Goal: Task Accomplishment & Management: Complete application form

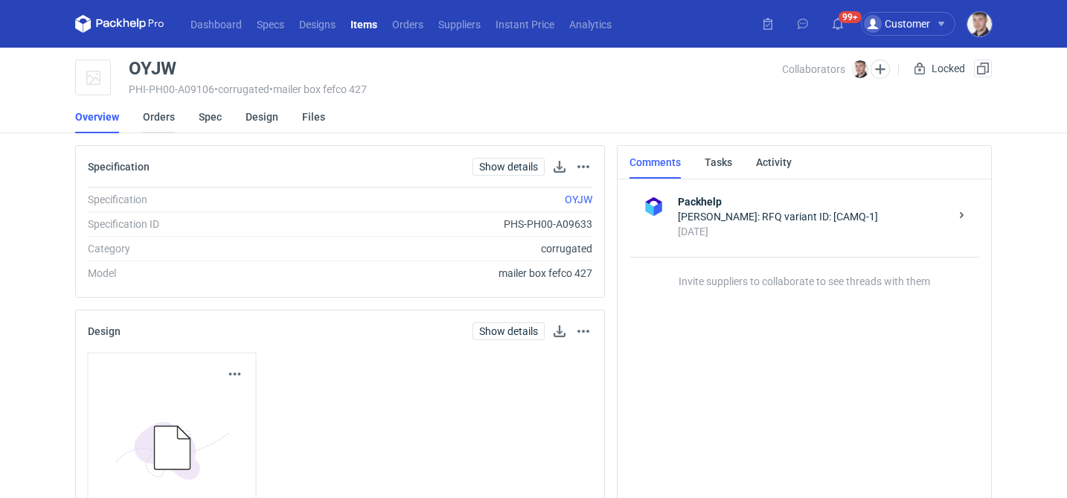
click at [163, 118] on link "Orders" at bounding box center [159, 116] width 32 height 33
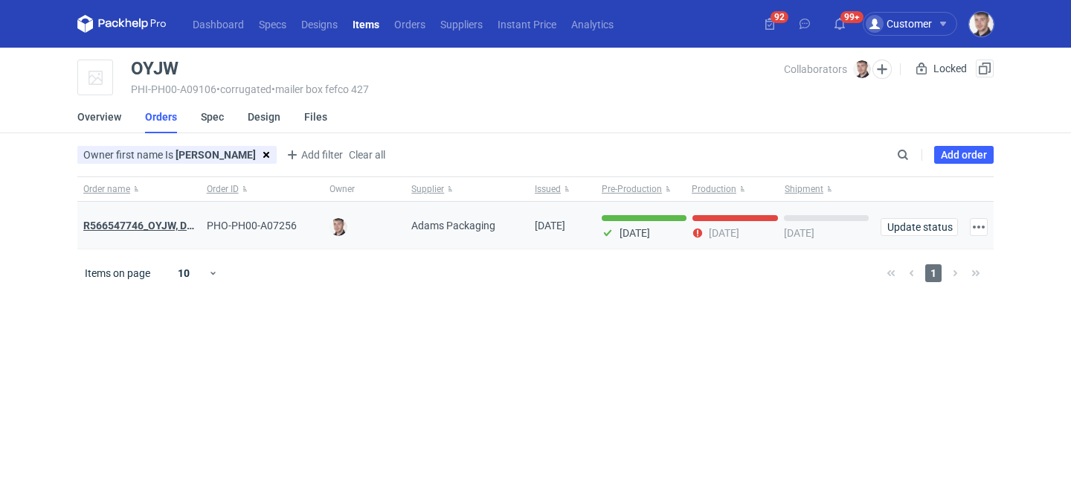
click at [164, 221] on strong "R566547746_OYJW, DJBN, GRPP, KNRI, OYBW, UUIL" at bounding box center [259, 225] width 353 height 12
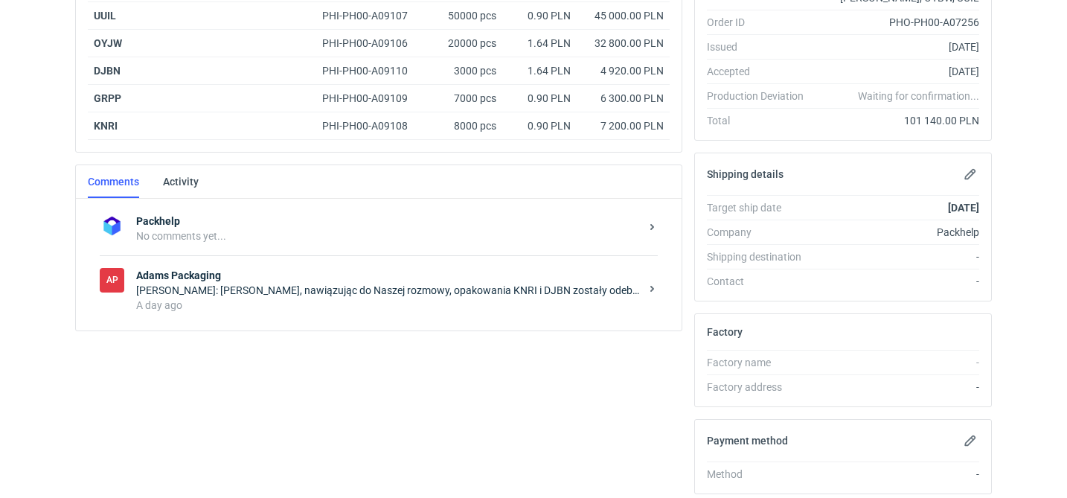
click at [315, 309] on div "A day ago" at bounding box center [388, 305] width 504 height 15
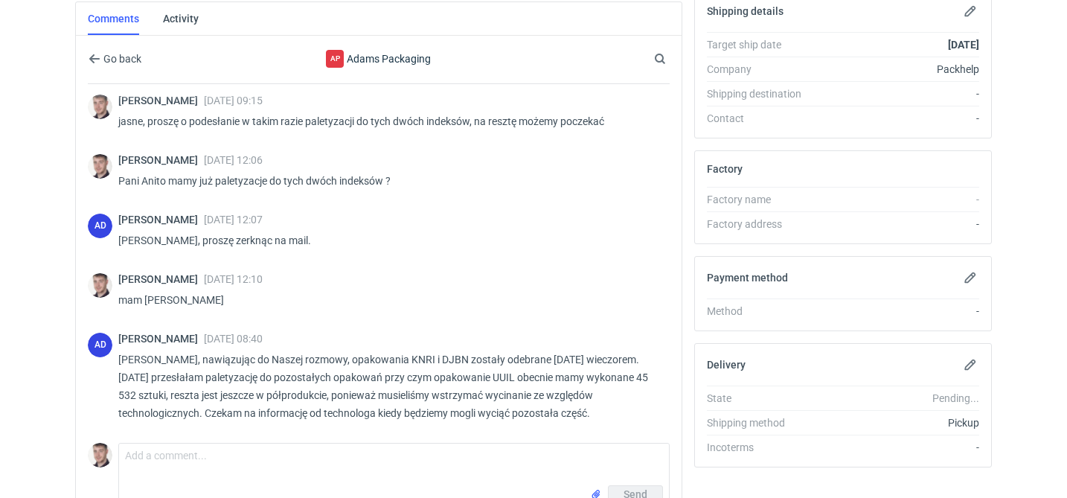
scroll to position [510, 0]
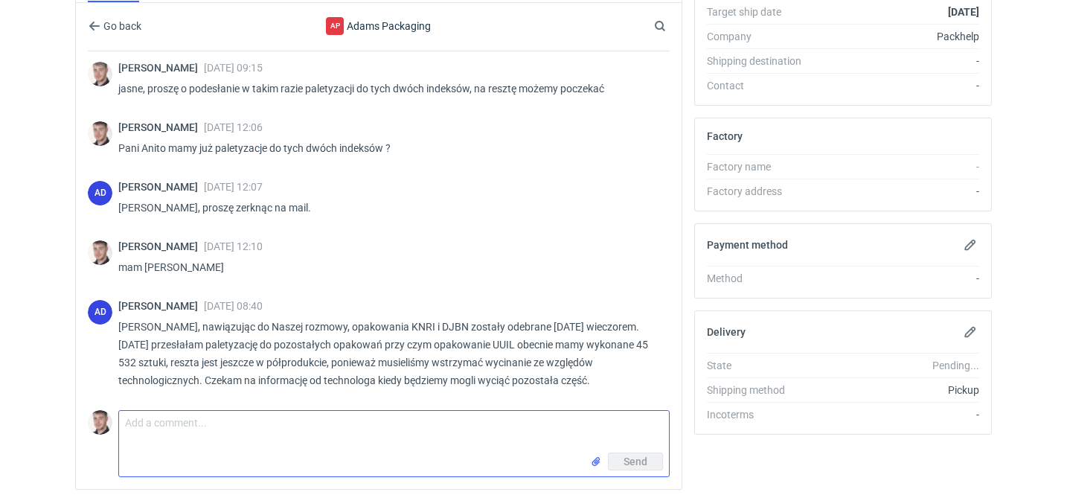
click at [319, 423] on textarea "Comment message" at bounding box center [394, 432] width 550 height 42
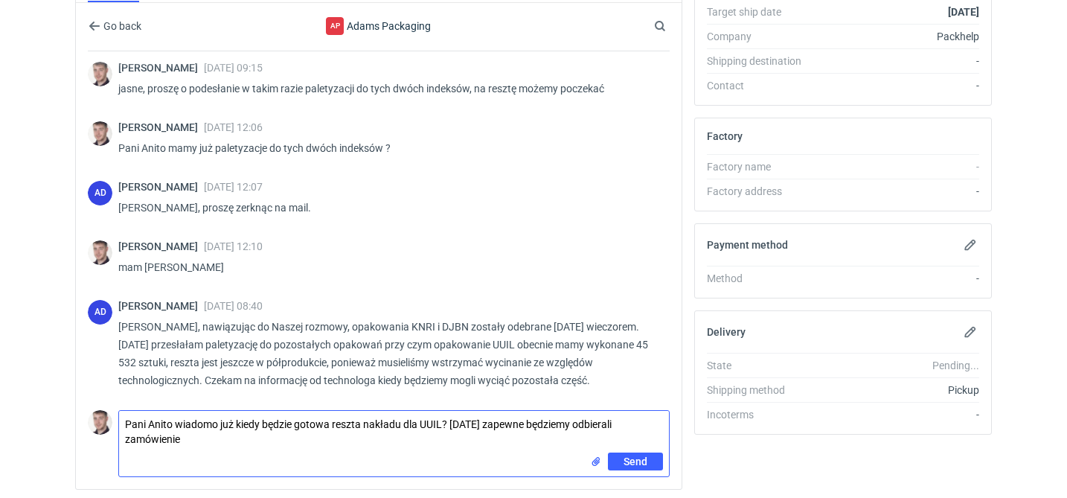
type textarea "Pani Anito wiadomo już kiedy będzie gotowa reszta nakładu dla UUIL? w poniedzia…"
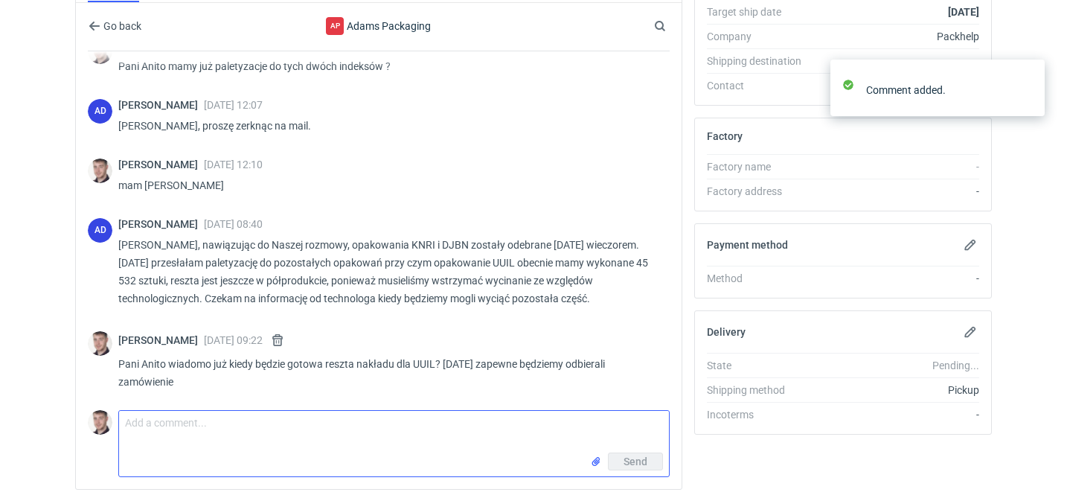
scroll to position [1157, 0]
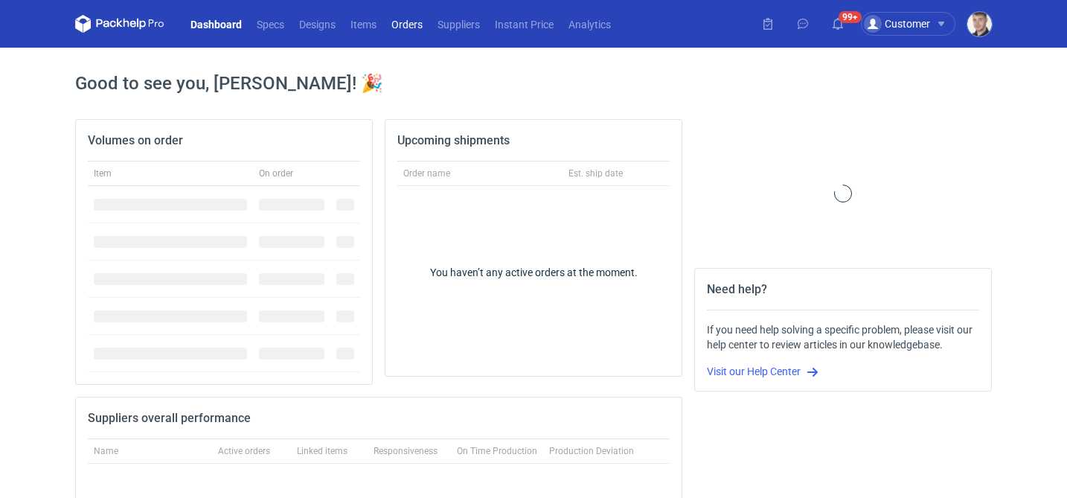
click at [400, 27] on link "Orders" at bounding box center [407, 24] width 46 height 18
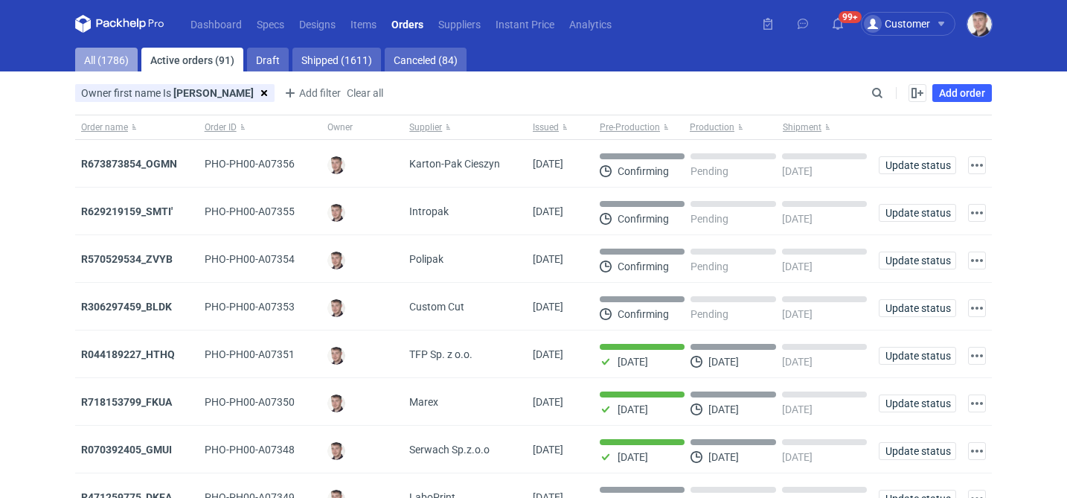
click at [118, 62] on link "All (1786)" at bounding box center [106, 60] width 62 height 24
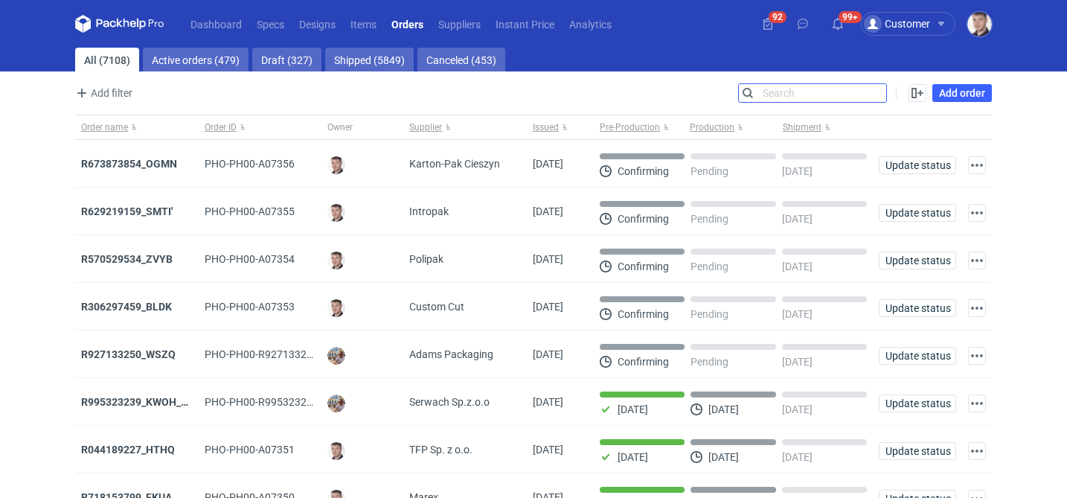
click at [870, 86] on input "Search" at bounding box center [812, 93] width 147 height 18
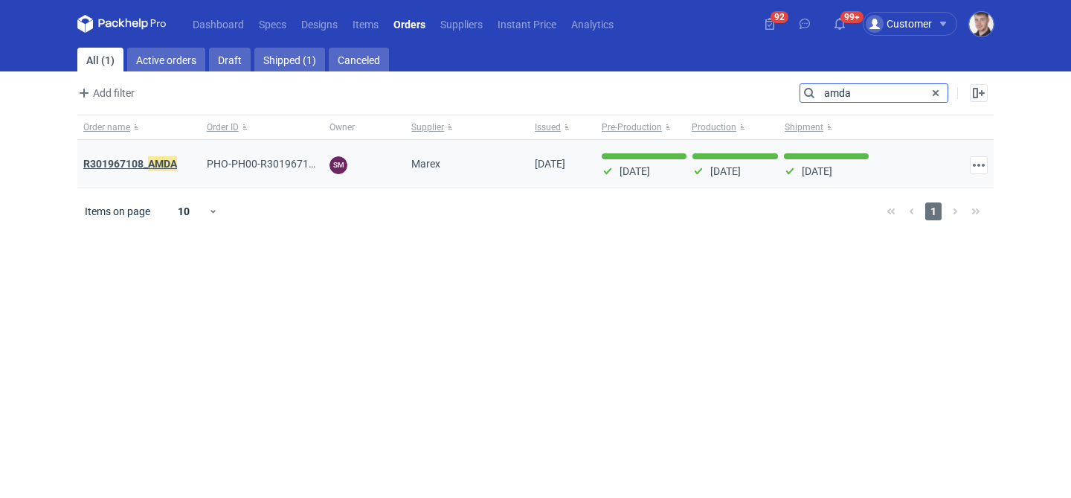
type input "amda"
click at [149, 159] on em "AMDA" at bounding box center [162, 163] width 29 height 16
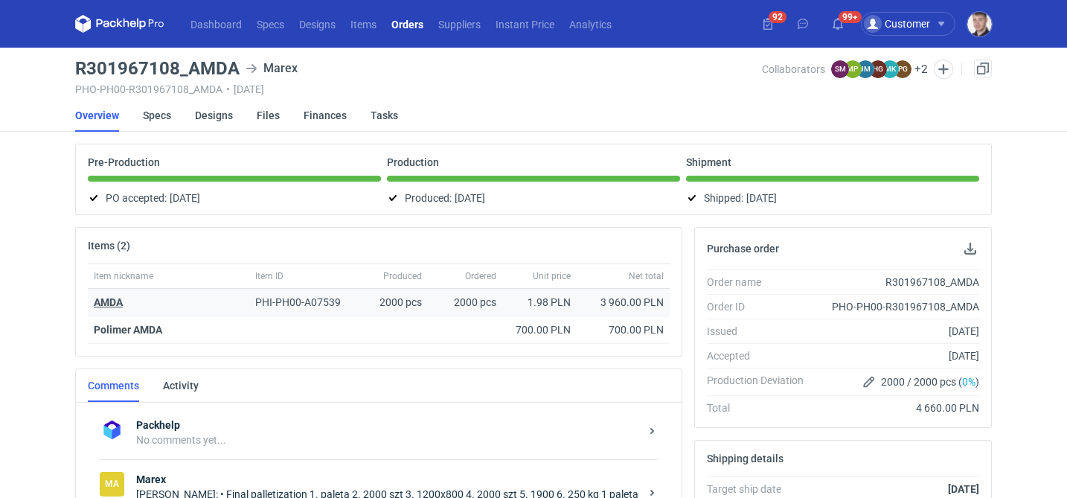
click at [101, 304] on strong "AMDA" at bounding box center [108, 302] width 29 height 12
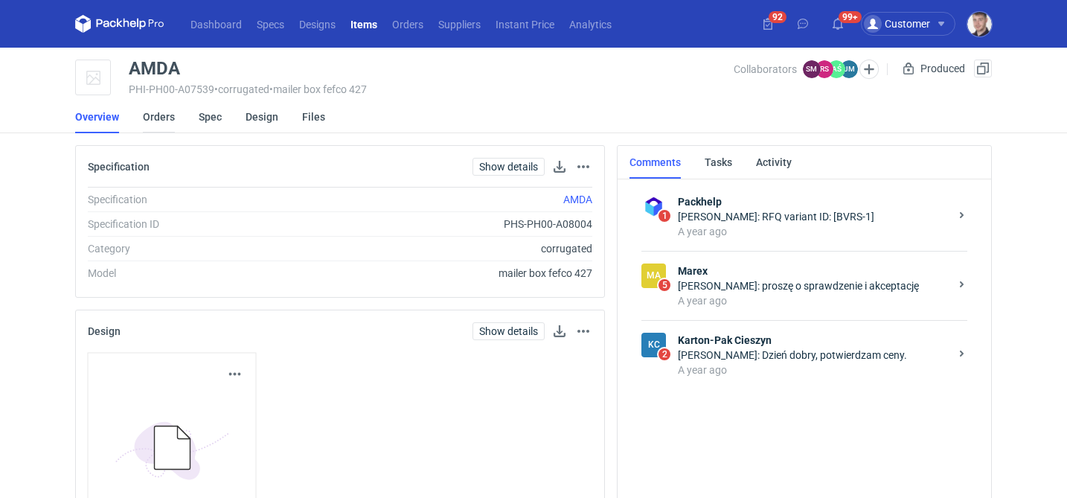
click at [160, 122] on link "Orders" at bounding box center [159, 116] width 32 height 33
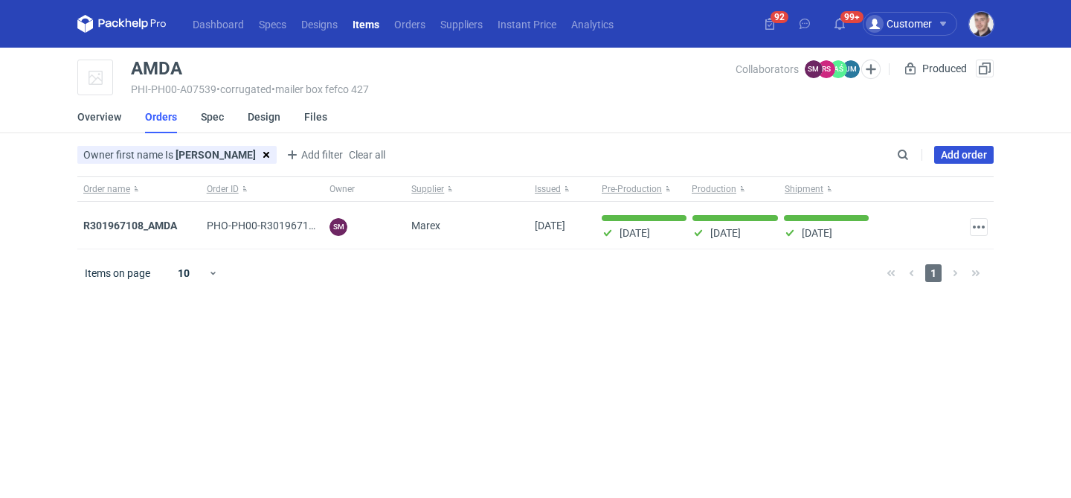
click at [949, 152] on link "Add order" at bounding box center [964, 155] width 60 height 18
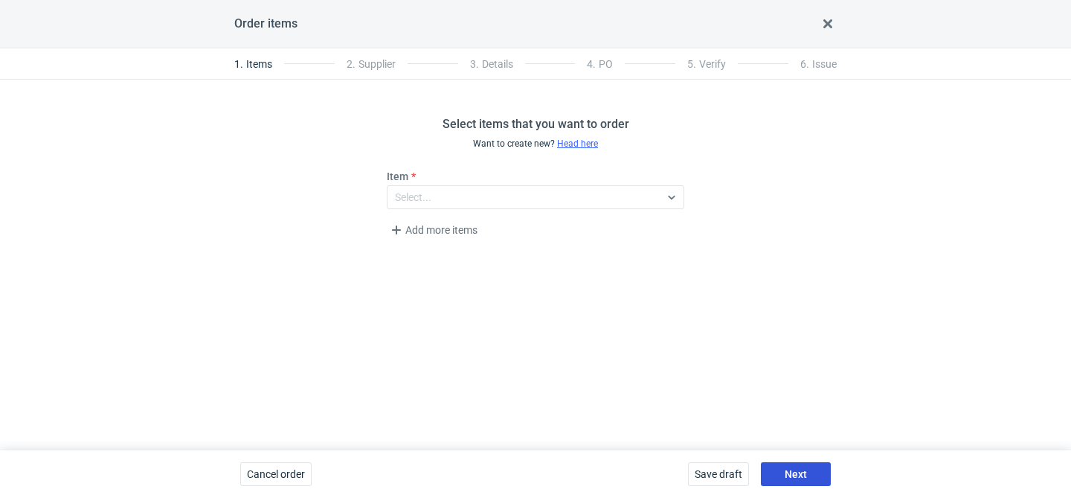
click at [809, 475] on button "Next" at bounding box center [796, 474] width 70 height 24
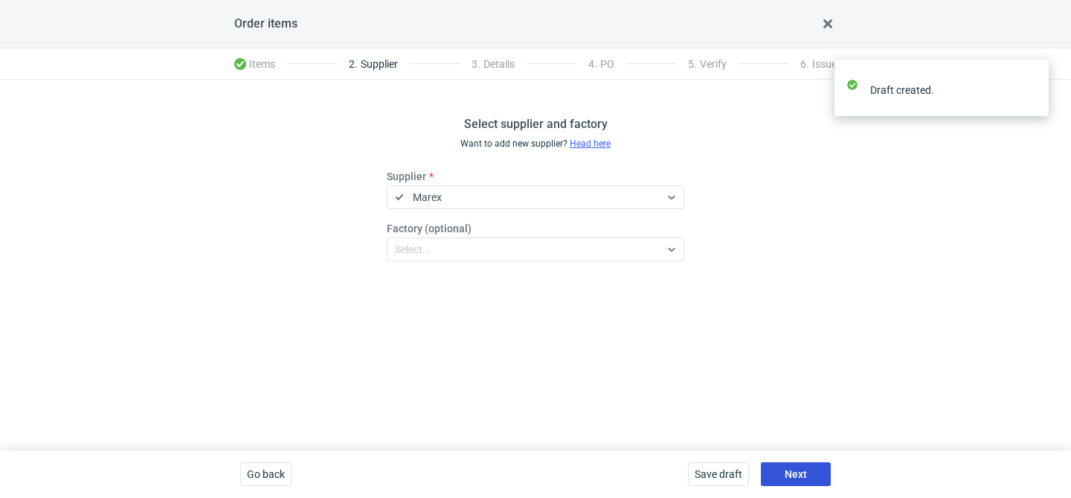
click at [809, 475] on button "Next" at bounding box center [796, 474] width 70 height 24
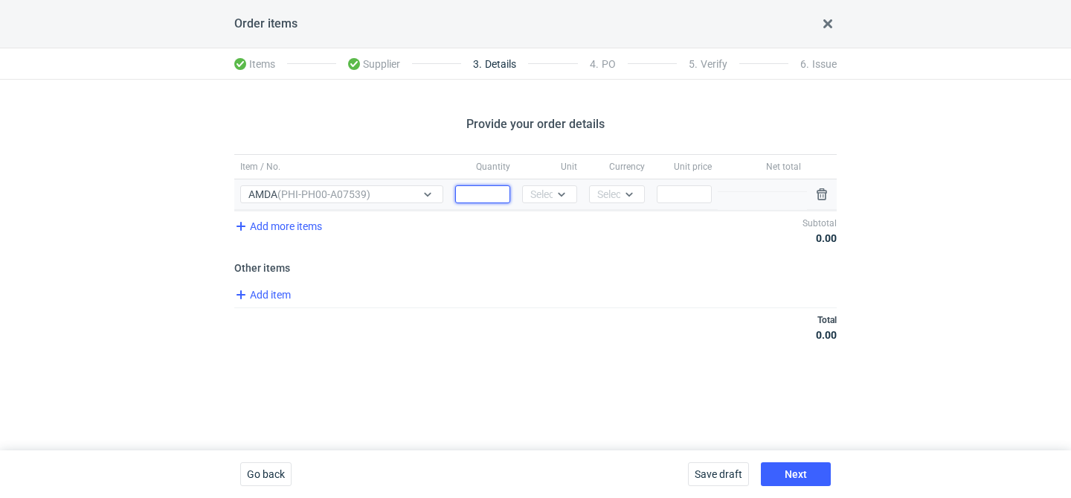
click at [478, 195] on input "Quantity" at bounding box center [482, 194] width 55 height 18
type input "2000"
click at [559, 204] on div "Unit Select..." at bounding box center [549, 194] width 67 height 30
click at [559, 199] on div at bounding box center [562, 194] width 18 height 12
click at [550, 216] on div "pcs" at bounding box center [549, 225] width 43 height 21
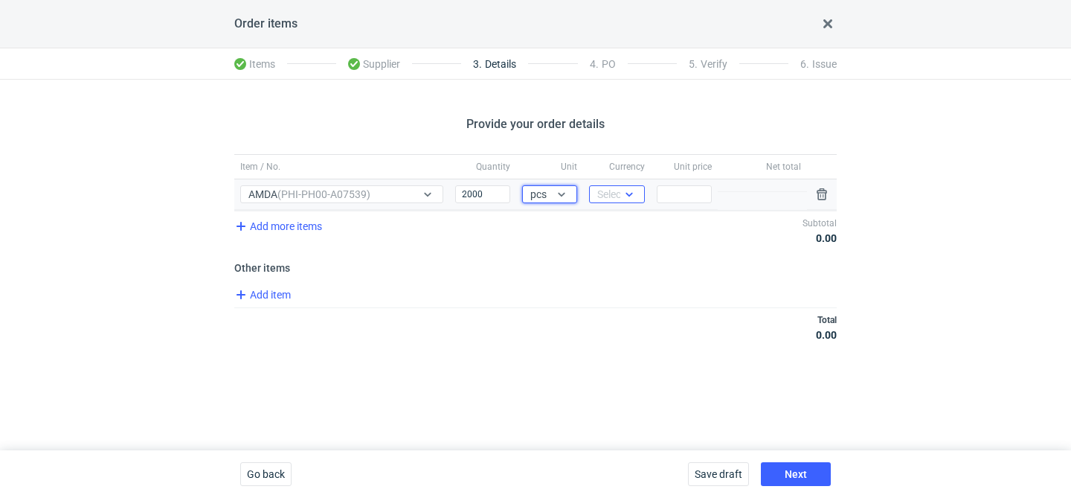
click at [621, 191] on div at bounding box center [629, 194] width 18 height 12
click at [616, 208] on div "Currency Select..." at bounding box center [616, 194] width 67 height 30
click at [618, 200] on div "Select..." at bounding box center [615, 194] width 36 height 15
click at [612, 213] on div "PLN EUR USD GBP CHF" at bounding box center [618, 273] width 46 height 122
click at [624, 223] on div "PLN" at bounding box center [616, 225] width 31 height 15
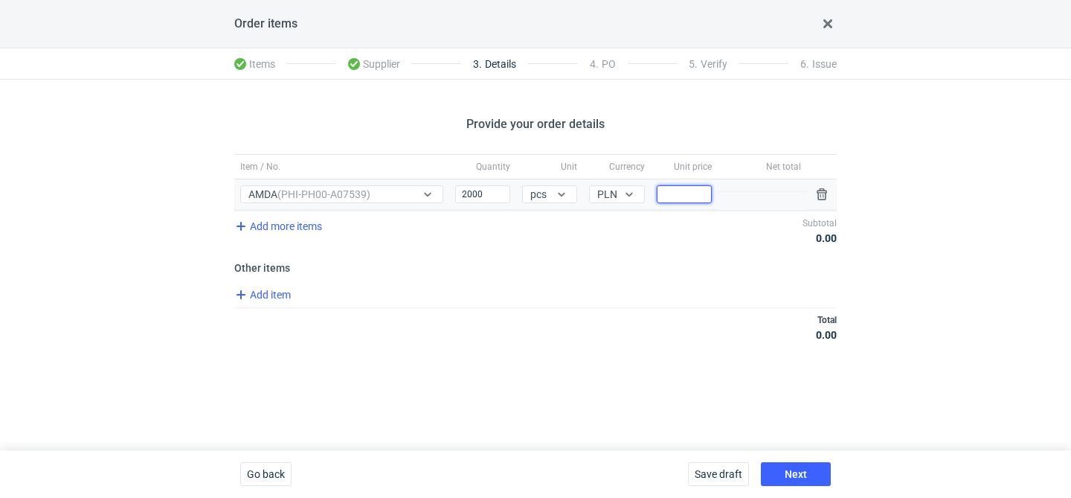
click at [660, 199] on input "Price" at bounding box center [684, 194] width 55 height 18
type input "1.84"
click at [800, 475] on span "Next" at bounding box center [796, 474] width 22 height 10
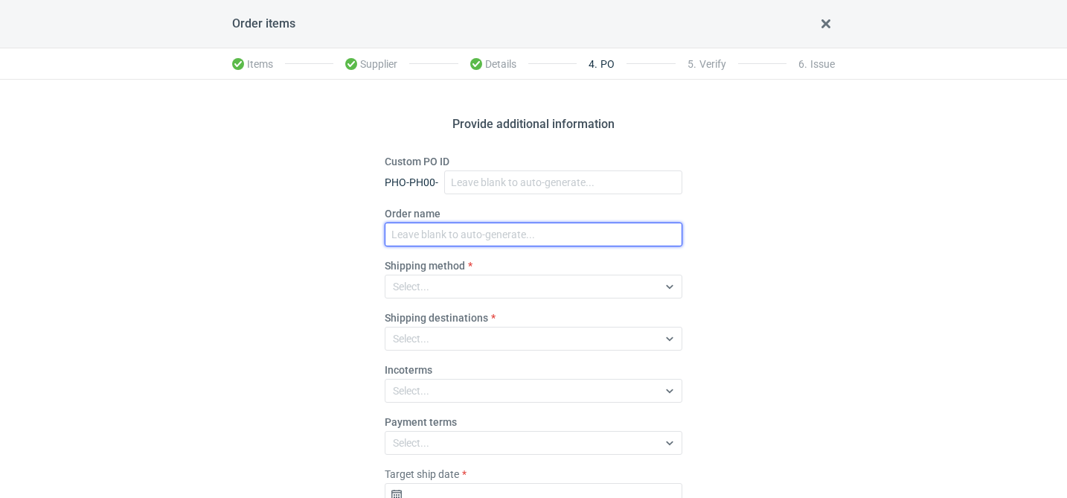
click at [469, 230] on input "Order name" at bounding box center [534, 234] width 298 height 24
paste input "R605119937"
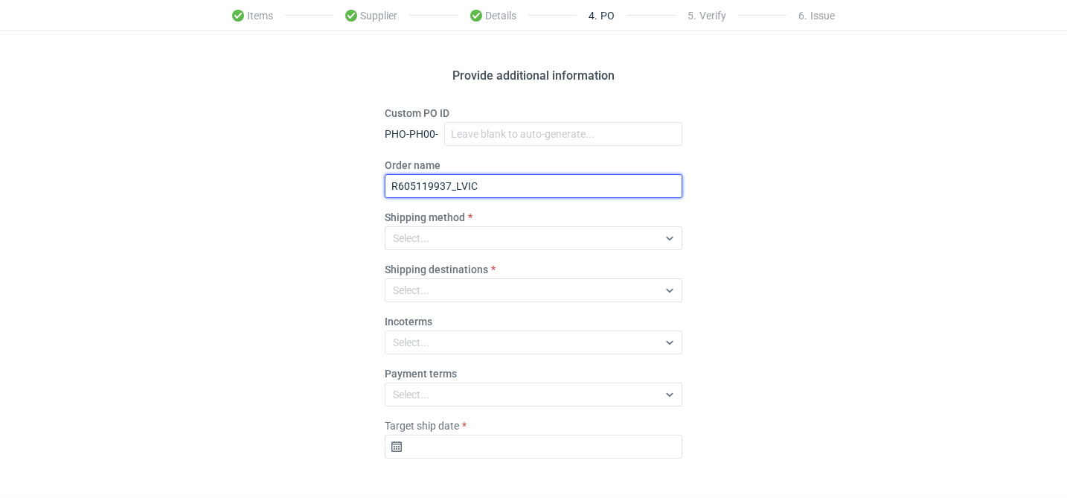
scroll to position [104, 0]
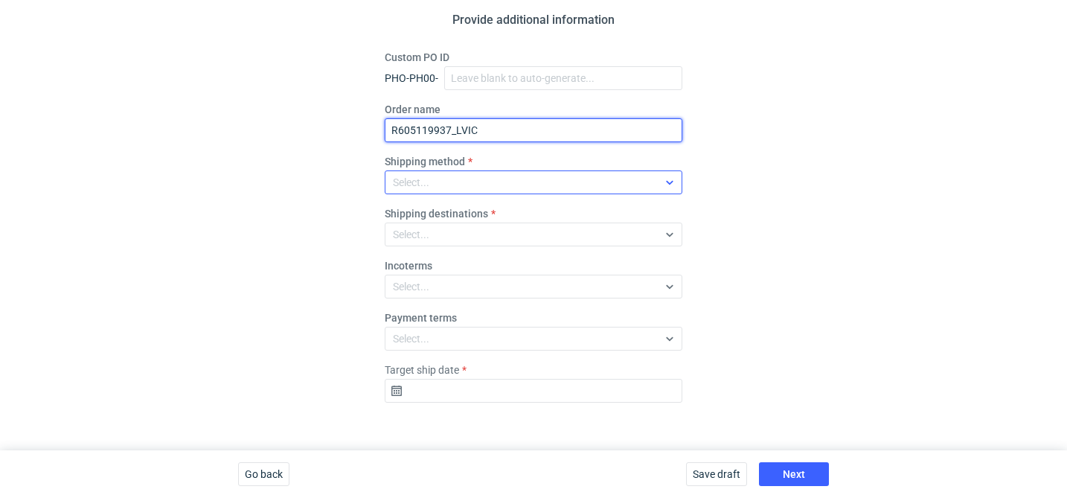
type input "R605119937_LVIC"
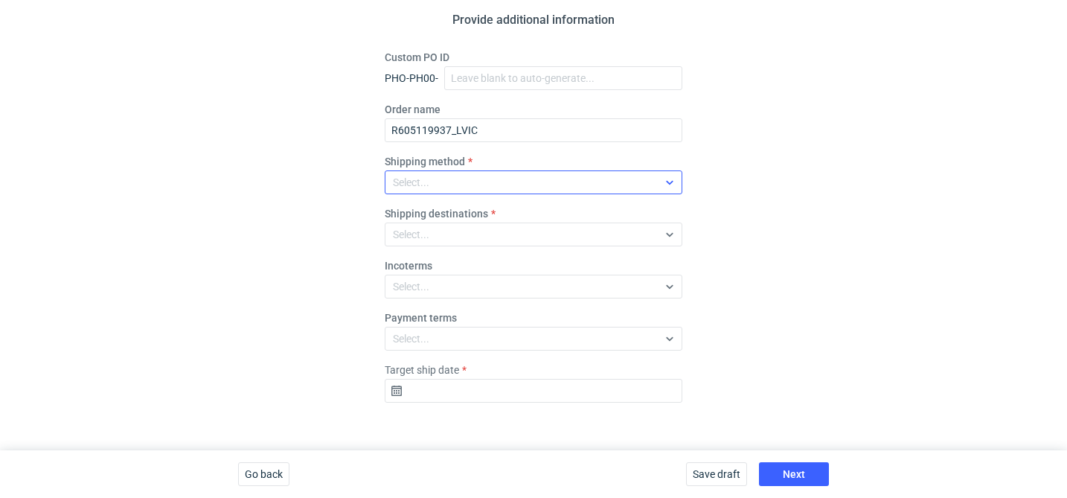
click at [501, 190] on div "Select..." at bounding box center [521, 182] width 272 height 21
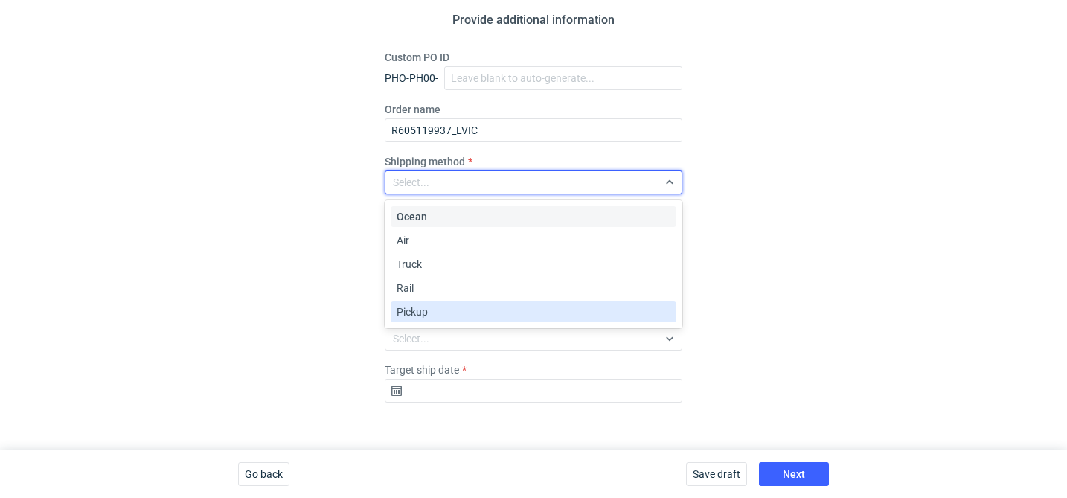
click at [457, 312] on div "Pickup" at bounding box center [533, 311] width 274 height 15
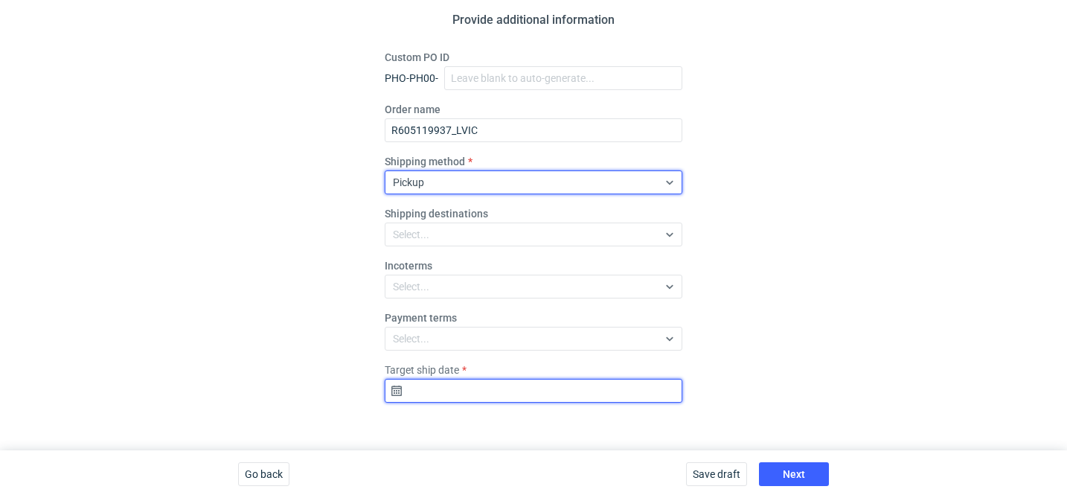
click at [484, 397] on input "Target ship date" at bounding box center [534, 391] width 298 height 24
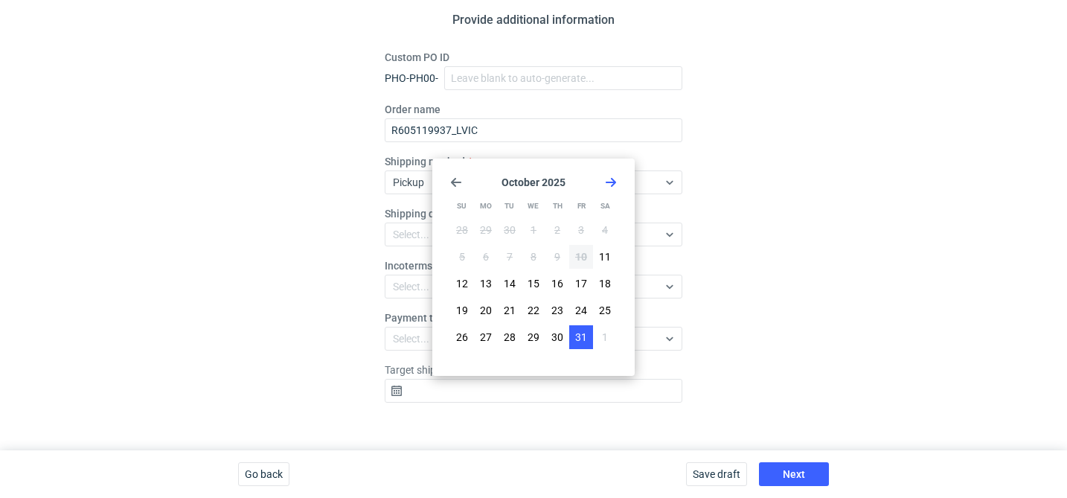
click at [579, 347] on button "31" at bounding box center [581, 337] width 24 height 24
type input "2025-10-31"
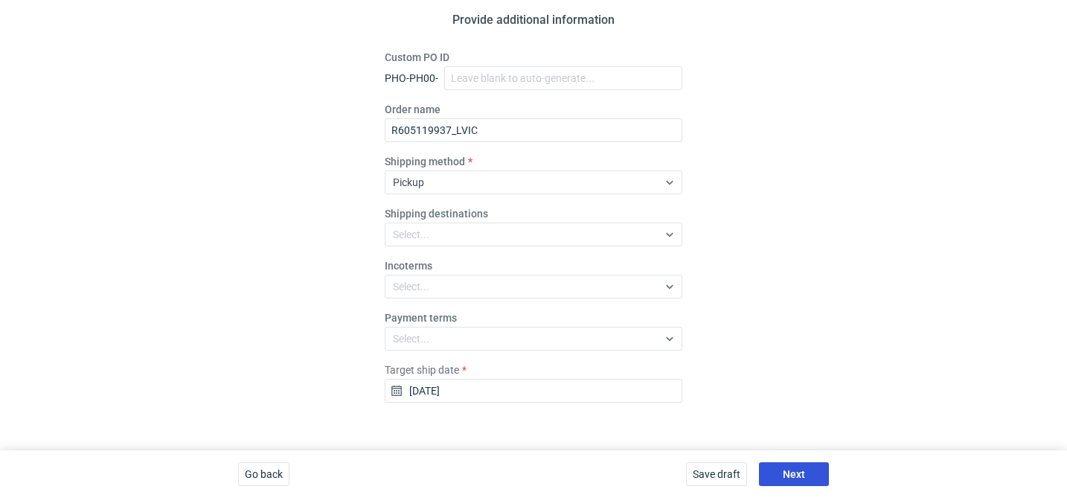
click at [819, 469] on button "Next" at bounding box center [794, 474] width 70 height 24
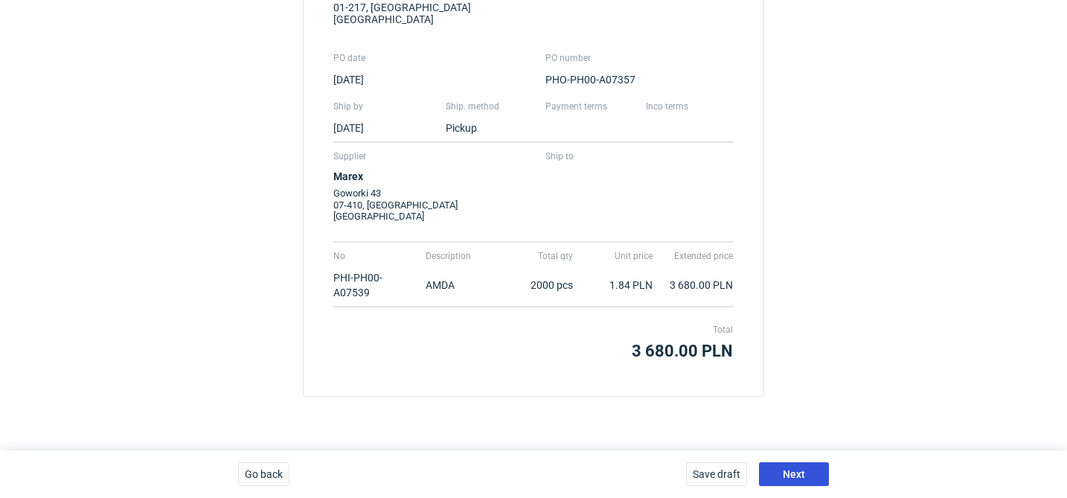
click at [819, 469] on button "Next" at bounding box center [794, 474] width 70 height 24
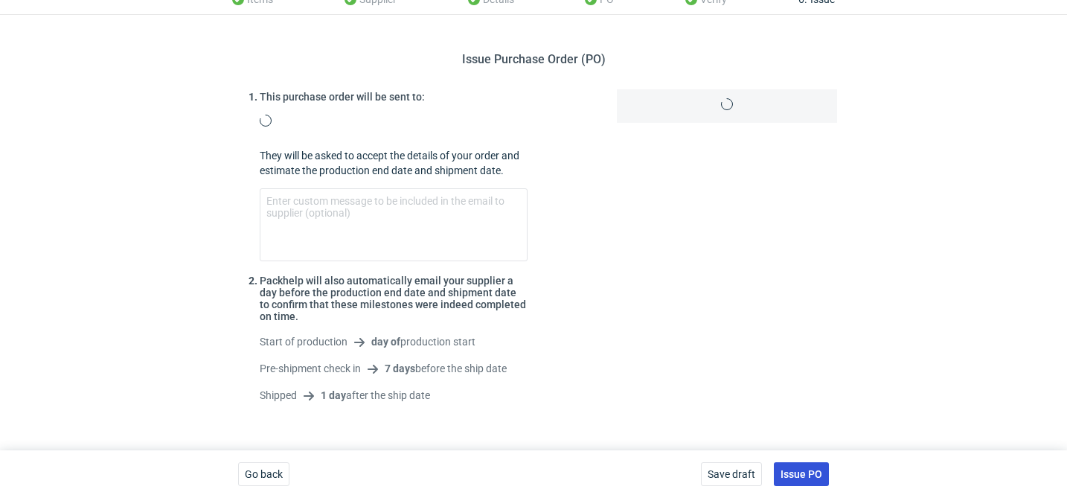
scroll to position [209, 0]
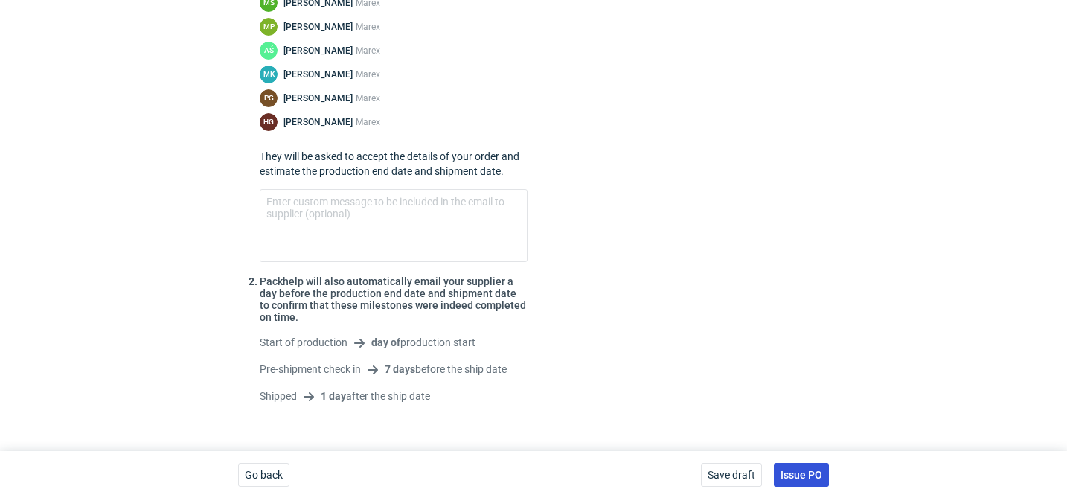
click at [819, 469] on span "Issue PO" at bounding box center [801, 474] width 42 height 10
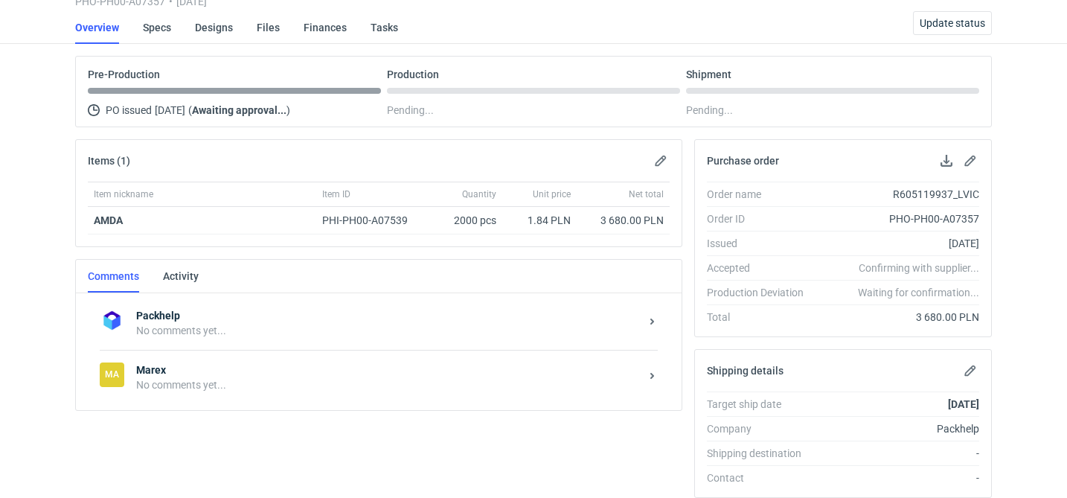
scroll to position [263, 0]
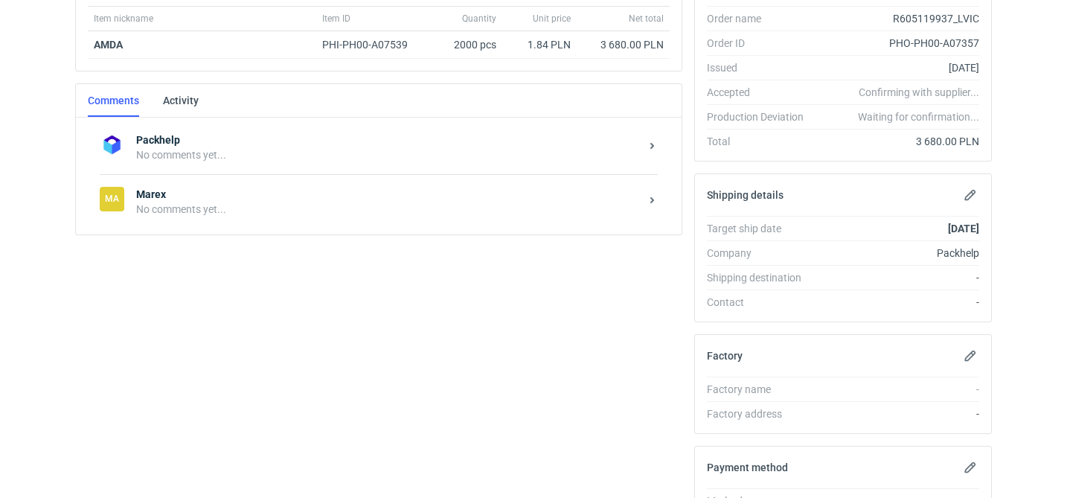
click at [286, 209] on div "No comments yet..." at bounding box center [388, 209] width 504 height 15
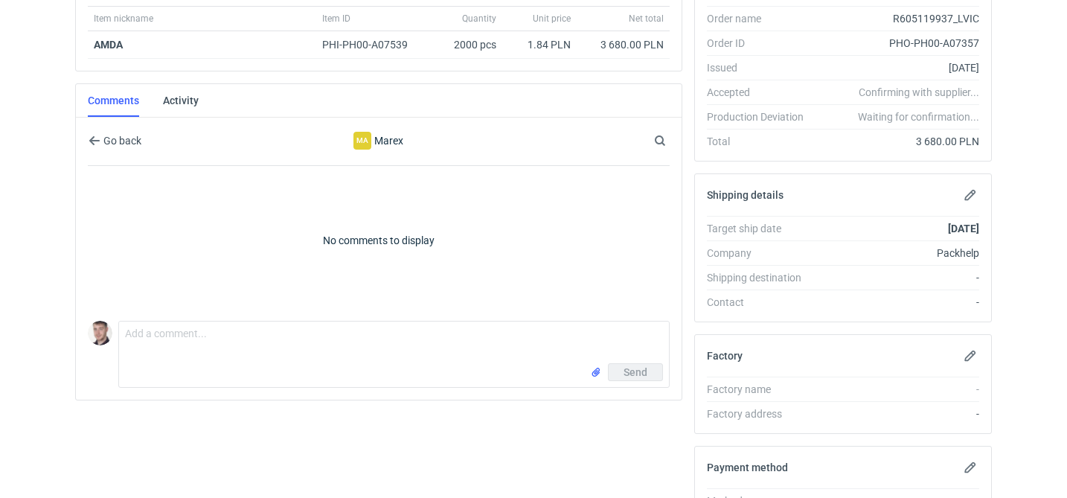
click at [239, 368] on div "Send" at bounding box center [394, 375] width 550 height 24
click at [276, 330] on textarea "Comment message" at bounding box center [394, 342] width 550 height 42
paste textarea "CBTO - 1"
type textarea "wycena CBTO - 1 powtórka 1:1 AMDA ostatnio"
click at [597, 373] on input "file" at bounding box center [596, 372] width 12 height 16
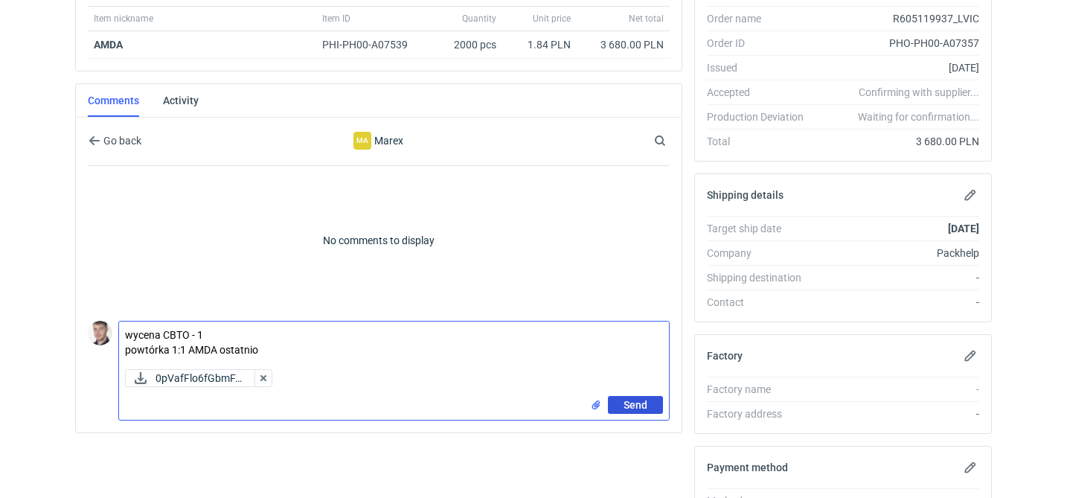
click at [643, 402] on span "Send" at bounding box center [635, 404] width 24 height 10
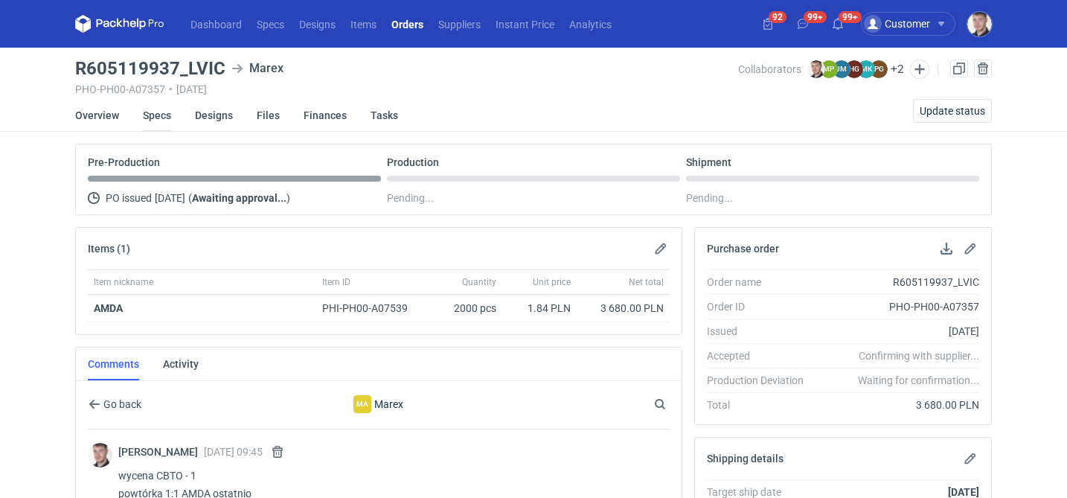
click at [160, 122] on link "Specs" at bounding box center [157, 115] width 28 height 33
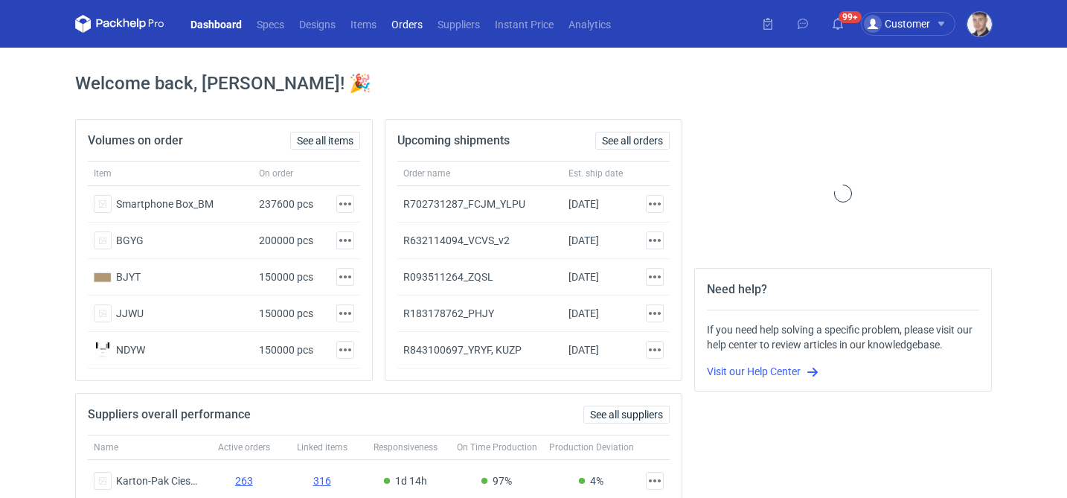
click at [414, 29] on link "Orders" at bounding box center [407, 24] width 46 height 18
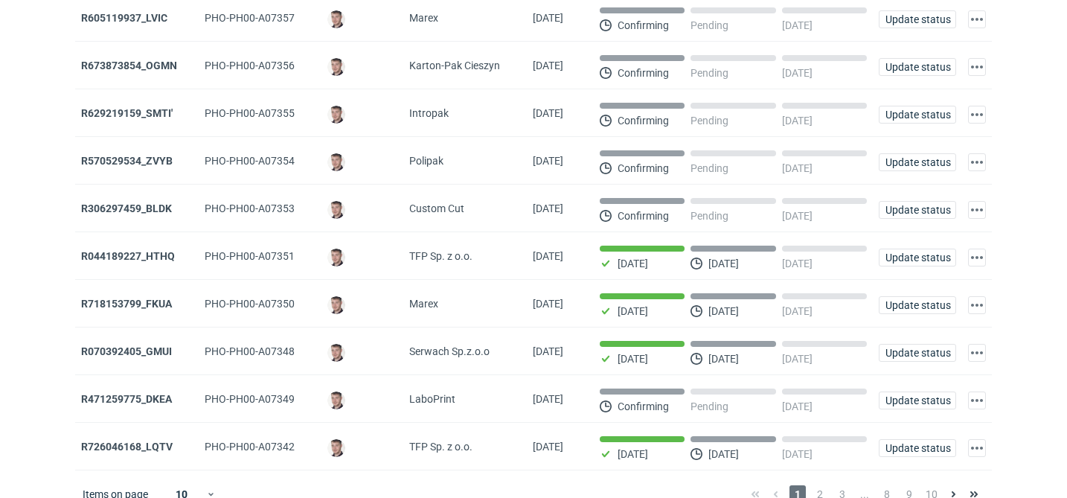
scroll to position [170, 0]
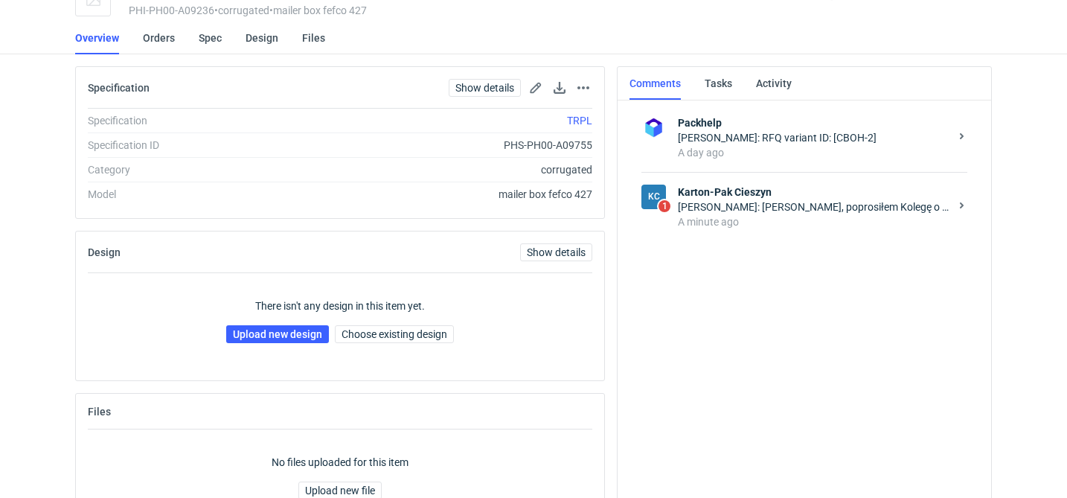
scroll to position [129, 0]
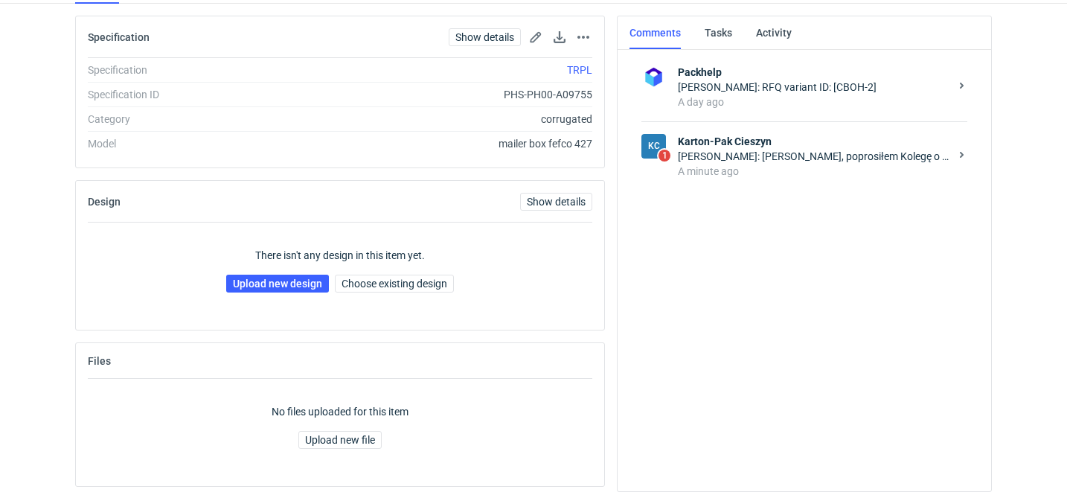
click at [754, 167] on div "A minute ago" at bounding box center [814, 171] width 272 height 15
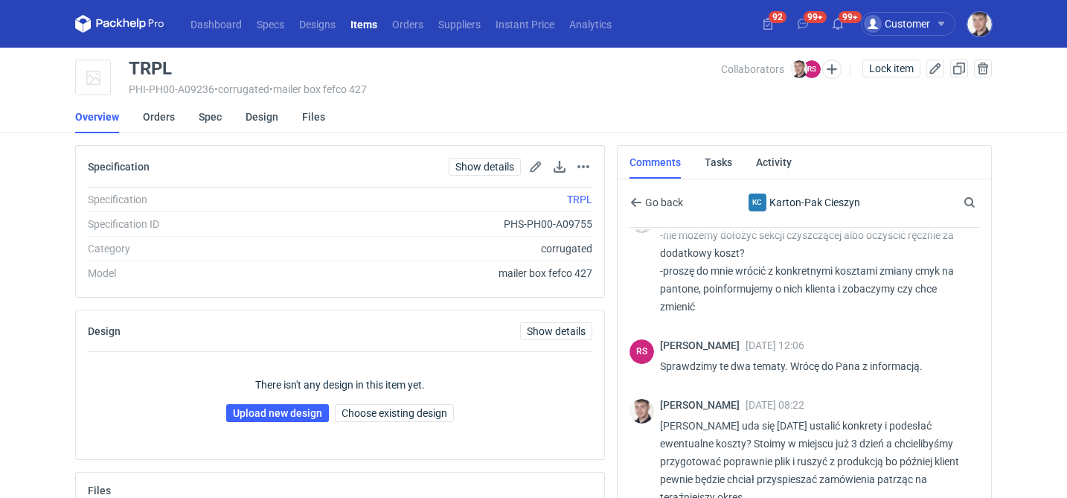
scroll to position [168, 0]
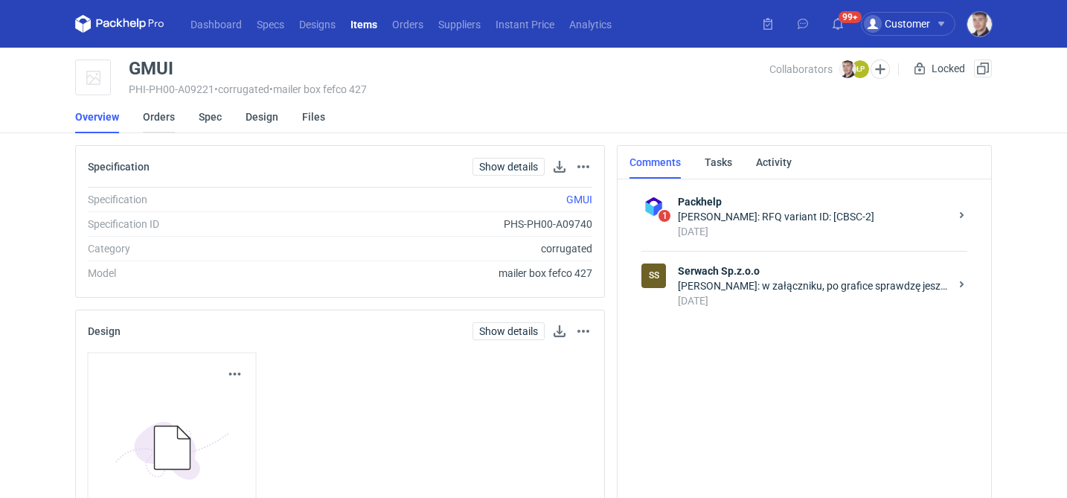
click at [167, 121] on link "Orders" at bounding box center [159, 116] width 32 height 33
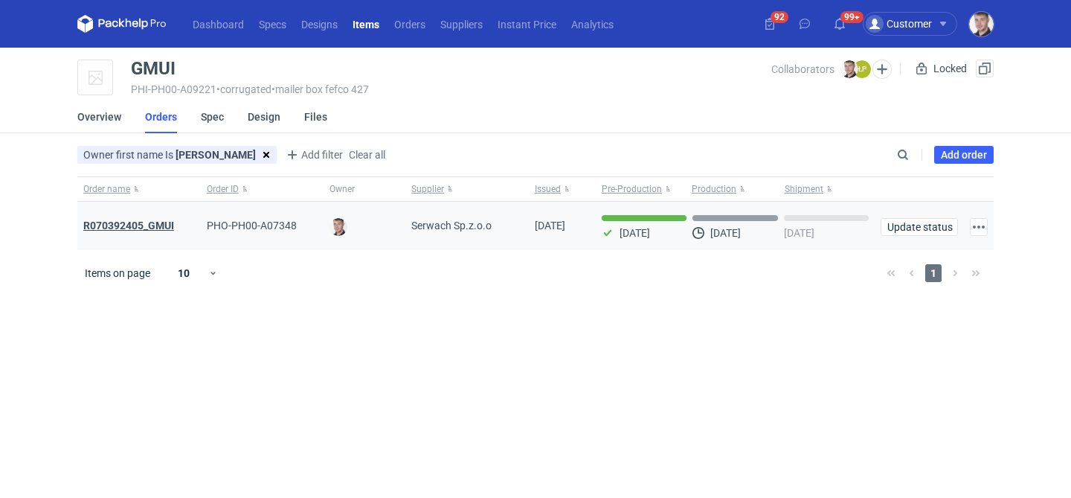
click at [158, 223] on strong "R070392405_GMUI" at bounding box center [128, 225] width 91 height 12
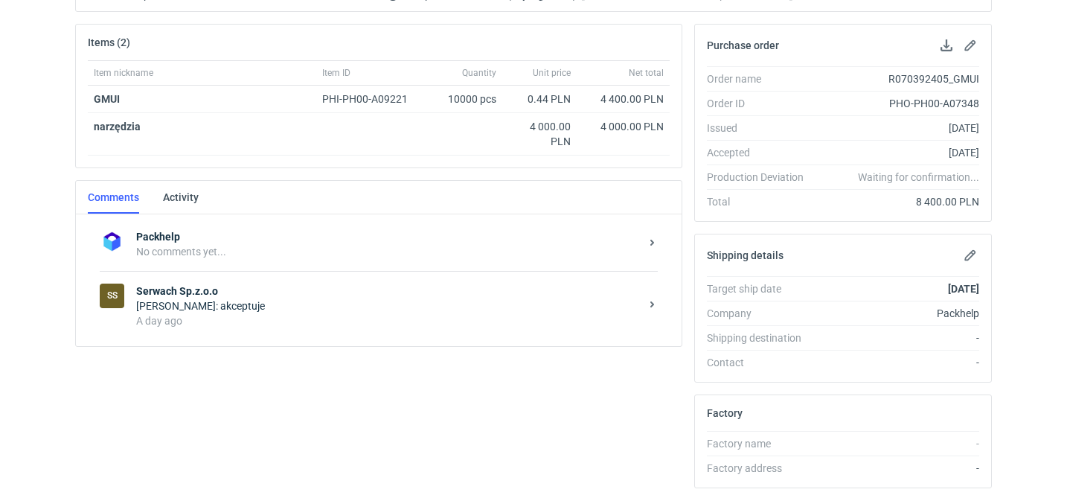
click at [338, 320] on div "A day ago" at bounding box center [388, 320] width 504 height 15
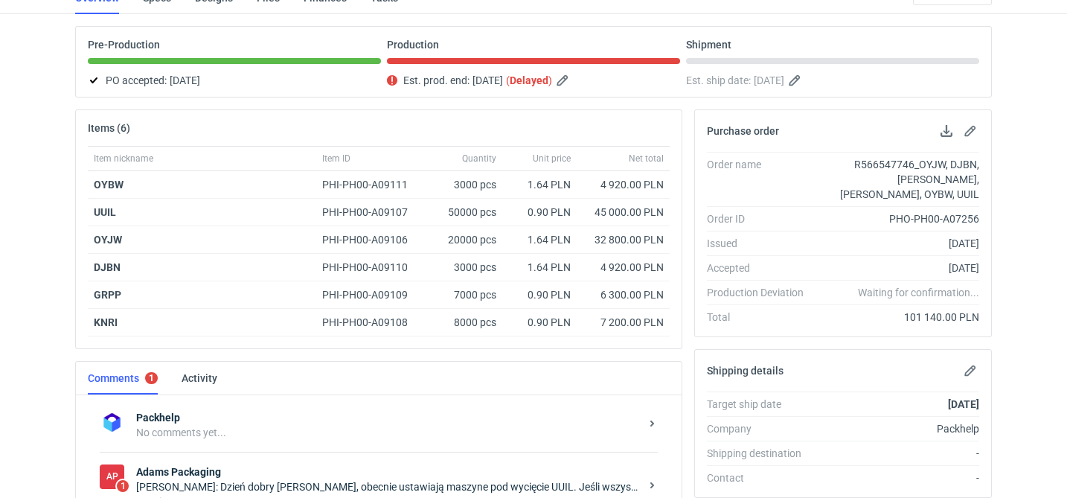
scroll to position [120, 0]
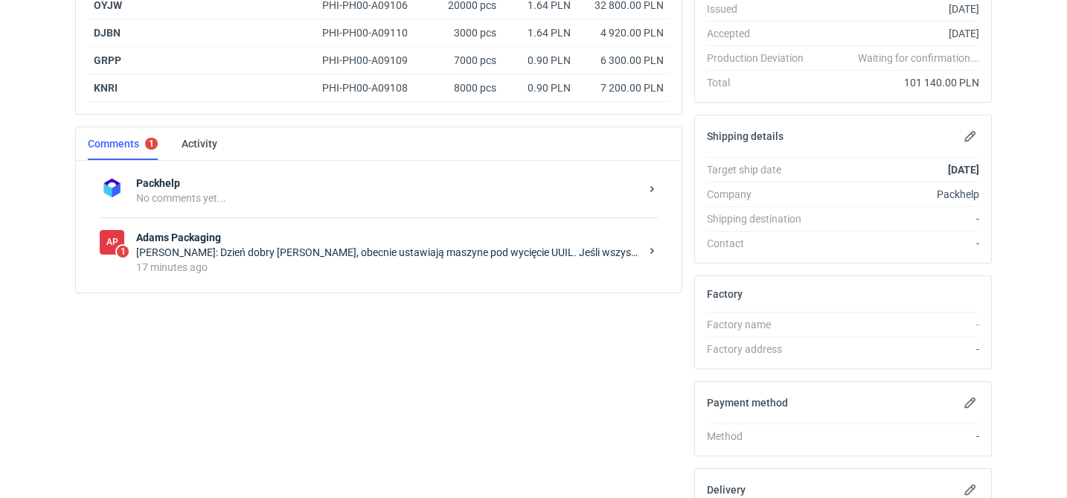
click at [407, 266] on div "17 minutes ago" at bounding box center [388, 267] width 504 height 15
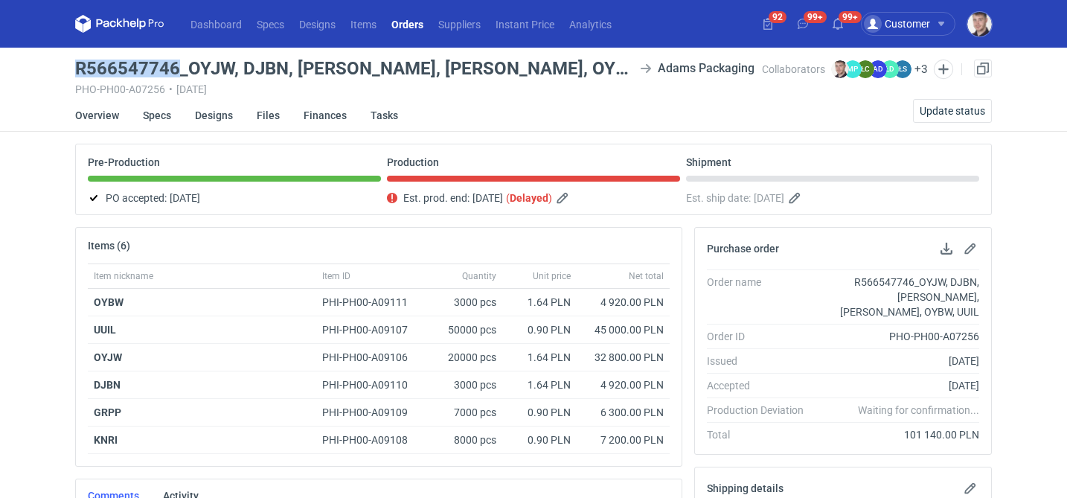
drag, startPoint x: 71, startPoint y: 64, endPoint x: 175, endPoint y: 60, distance: 104.2
copy h3 "R566547746"
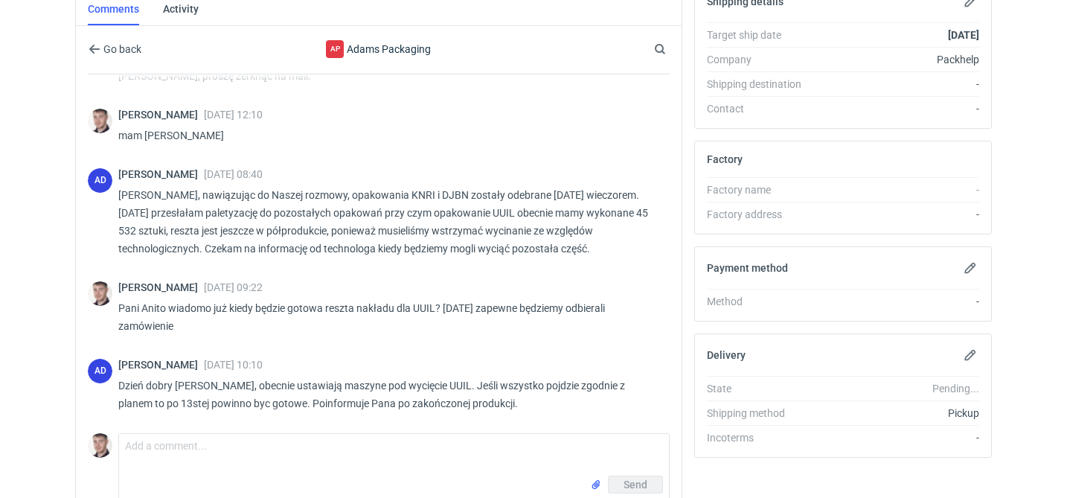
scroll to position [561, 0]
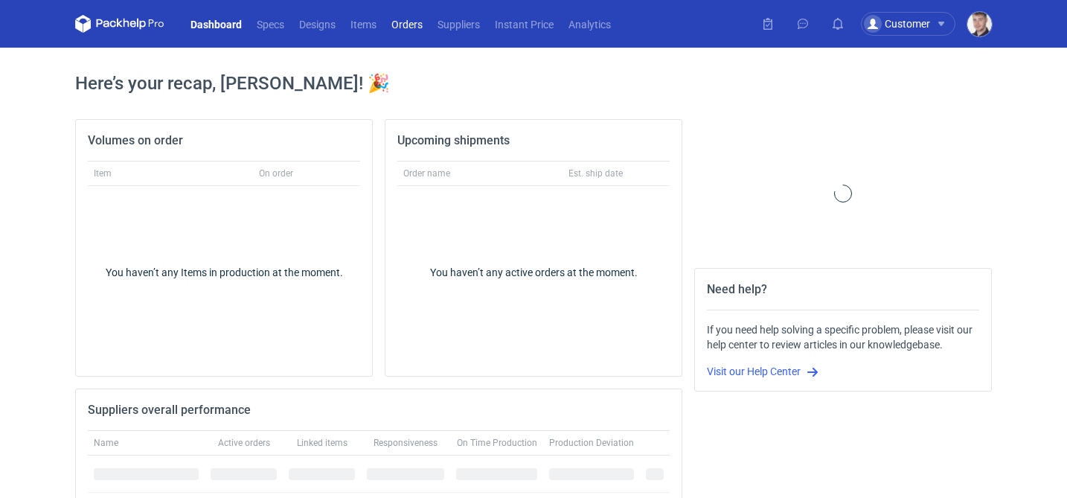
click at [398, 27] on link "Orders" at bounding box center [407, 24] width 46 height 18
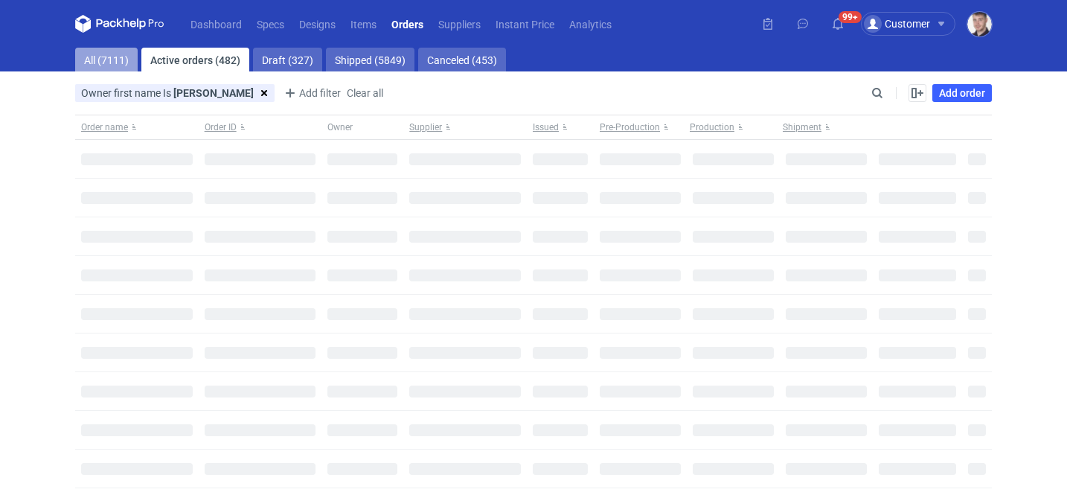
click at [125, 69] on link "All (7111)" at bounding box center [106, 60] width 62 height 24
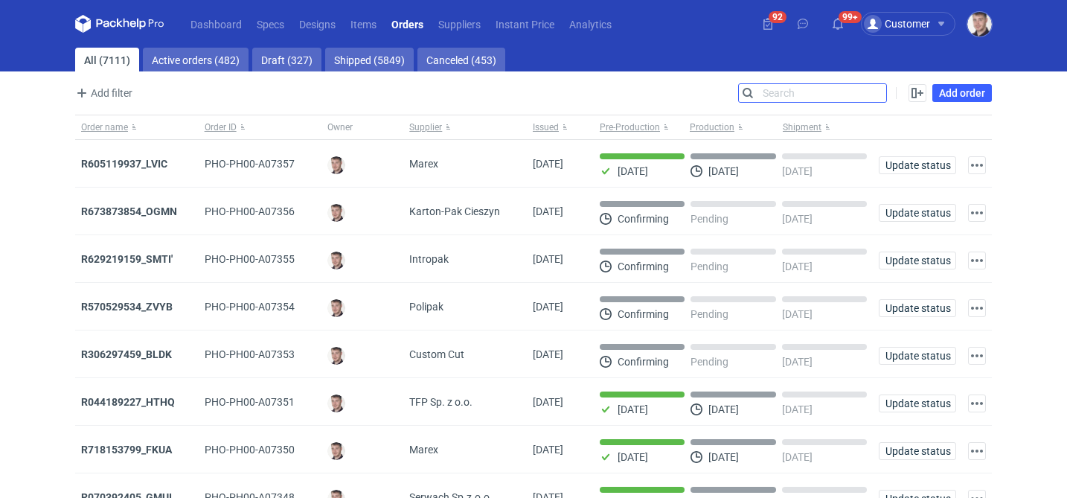
click at [877, 90] on input "Search" at bounding box center [812, 93] width 147 height 18
paste input "R429260953"
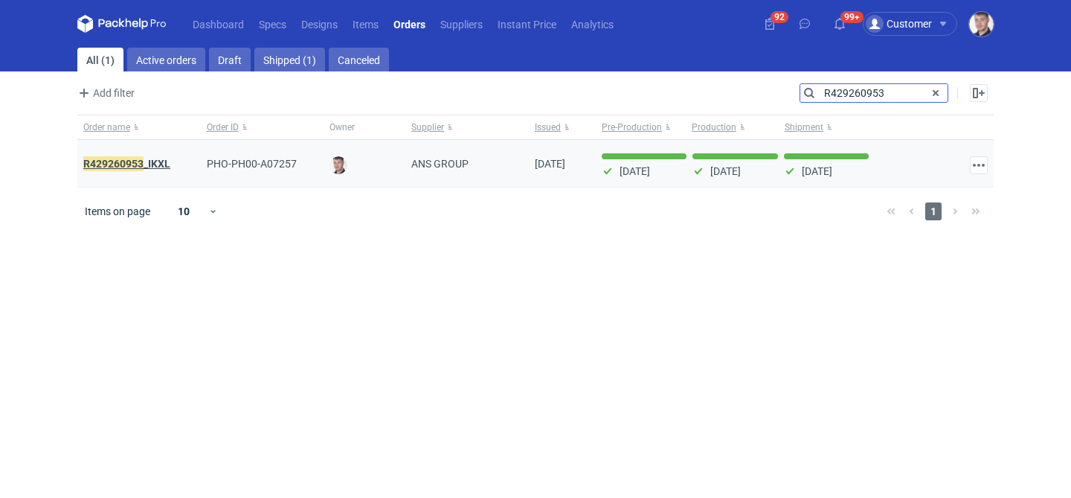
type input "R429260953"
click at [143, 161] on em "R429260953" at bounding box center [113, 163] width 60 height 16
